Goal: Answer question/provide support: Share knowledge or assist other users

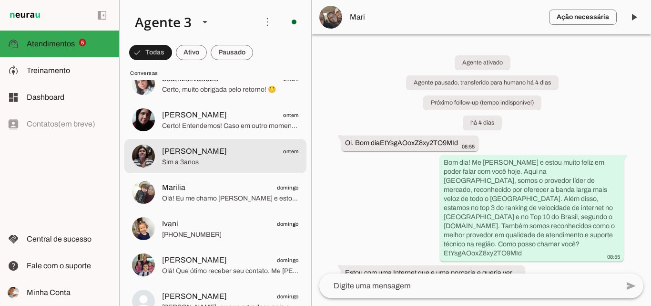
scroll to position [858, 0]
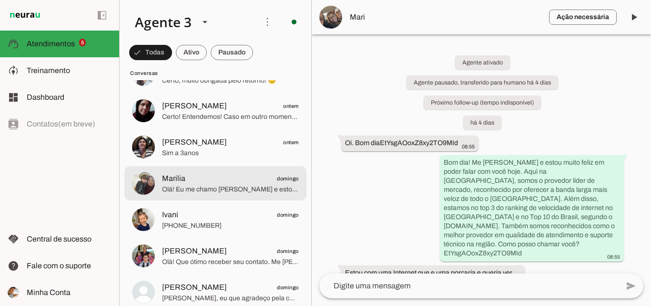
click at [247, 177] on span "Marilia domingo" at bounding box center [230, 179] width 137 height 12
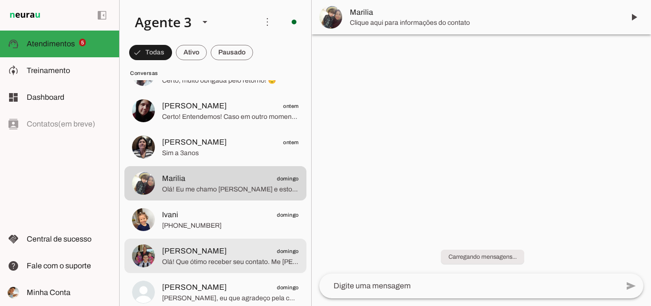
scroll to position [953, 0]
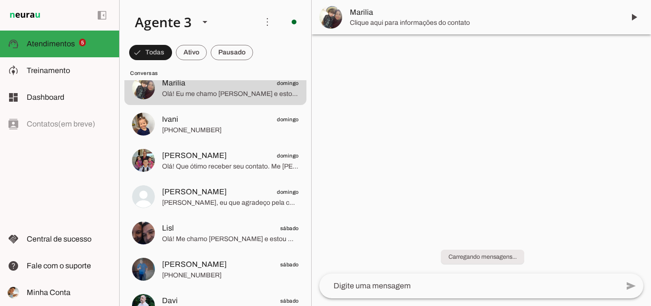
click at [391, 16] on span "Marilia" at bounding box center [483, 12] width 267 height 11
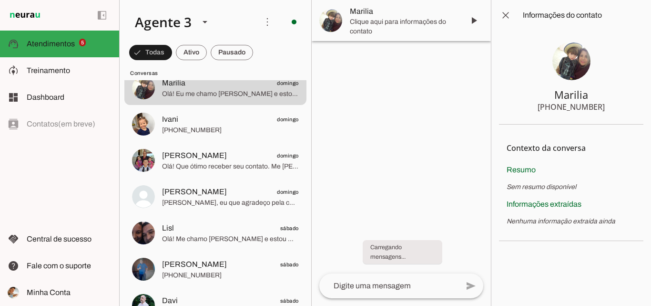
drag, startPoint x: 561, startPoint y: 107, endPoint x: 502, endPoint y: 90, distance: 61.0
click at [614, 110] on section "Marilia [PHONE_NUMBER]" at bounding box center [571, 78] width 144 height 94
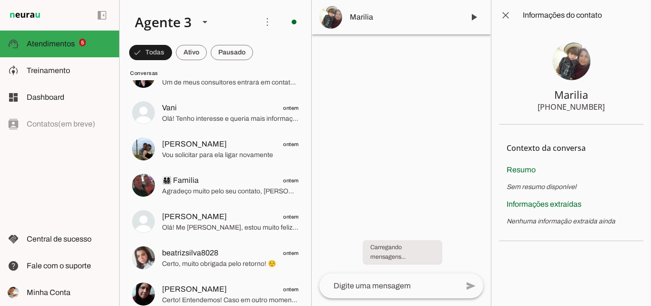
scroll to position [667, 0]
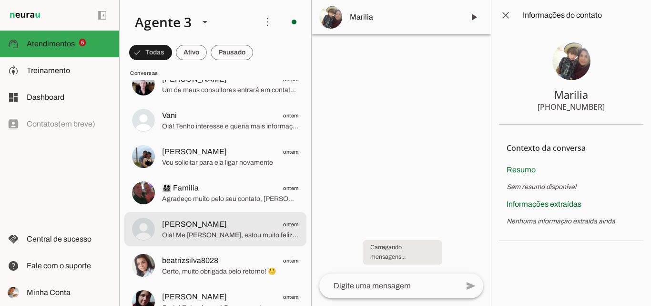
click at [255, 226] on span "[PERSON_NAME] ontem" at bounding box center [230, 224] width 137 height 12
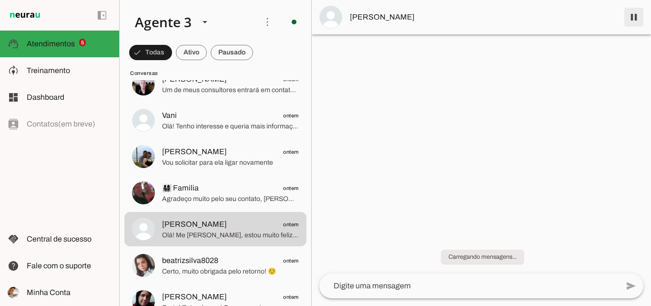
click at [634, 22] on span at bounding box center [634, 17] width 23 height 23
click at [415, 26] on md-item "[PERSON_NAME]" at bounding box center [481, 17] width 339 height 34
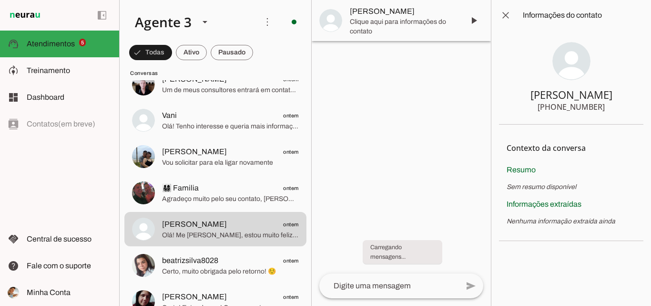
drag, startPoint x: 550, startPoint y: 98, endPoint x: 611, endPoint y: 105, distance: 61.5
click at [615, 107] on section "[PERSON_NAME] [PHONE_NUMBER]" at bounding box center [571, 78] width 144 height 94
drag, startPoint x: 552, startPoint y: 93, endPoint x: 621, endPoint y: 103, distance: 69.8
click at [621, 103] on section "[PERSON_NAME] [PHONE_NUMBER]" at bounding box center [571, 78] width 144 height 94
